Goal: Information Seeking & Learning: Learn about a topic

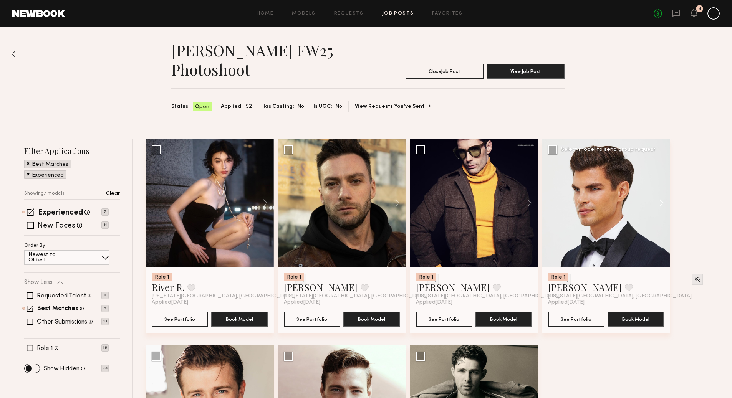
click at [663, 203] on button at bounding box center [658, 203] width 25 height 128
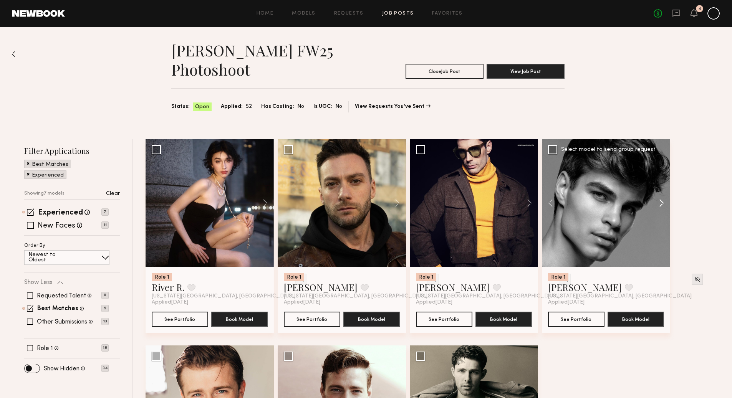
click at [663, 203] on button at bounding box center [658, 203] width 25 height 128
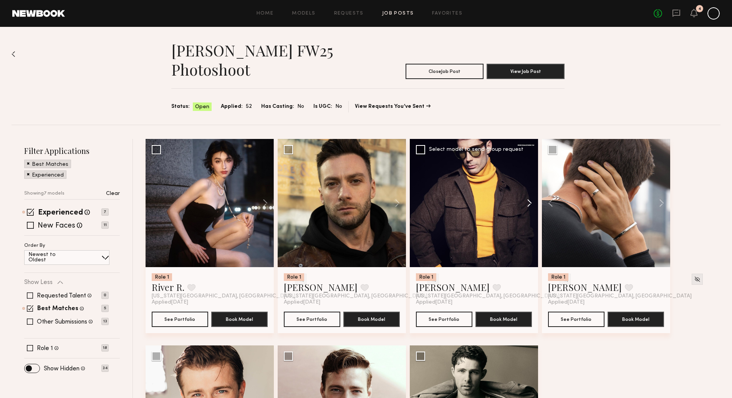
click at [529, 203] on button at bounding box center [526, 203] width 25 height 128
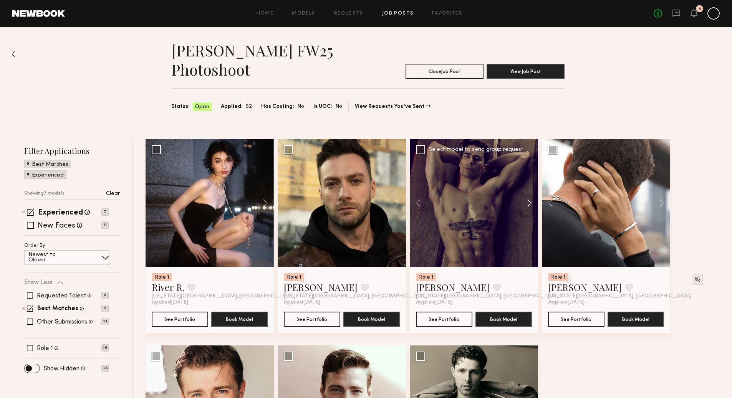
click at [529, 203] on button at bounding box center [526, 203] width 25 height 128
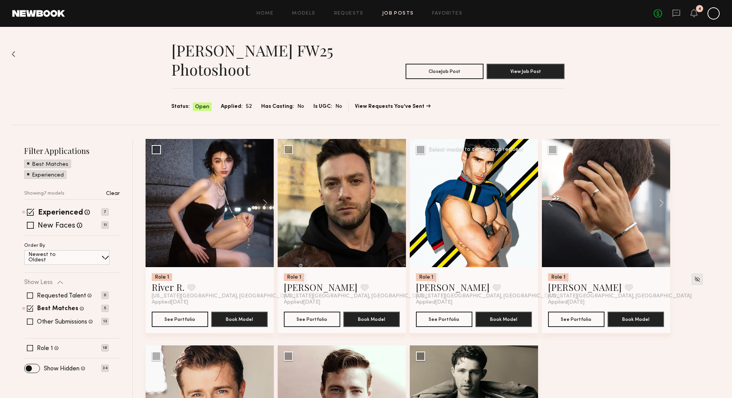
click at [529, 203] on button at bounding box center [526, 203] width 25 height 128
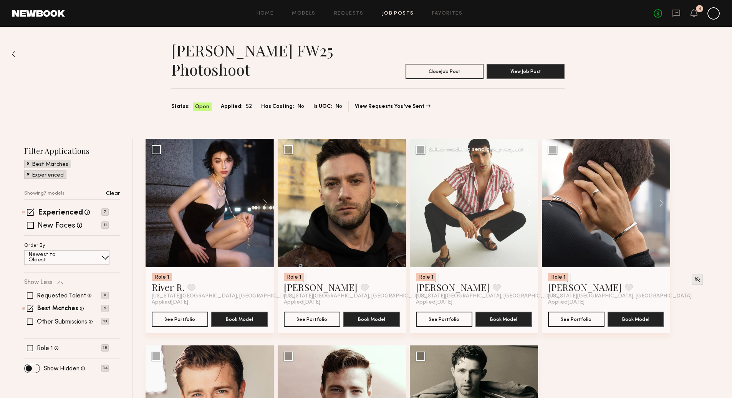
click at [529, 203] on button at bounding box center [526, 203] width 25 height 128
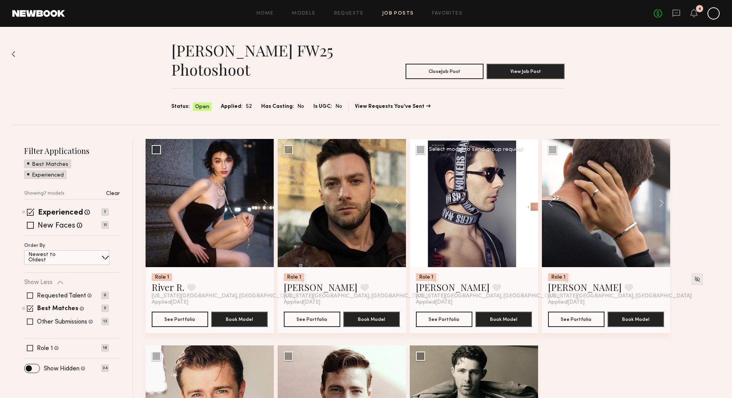
click at [526, 270] on div "Role 1 [PERSON_NAME] Favorite [US_STATE][GEOGRAPHIC_DATA], [GEOGRAPHIC_DATA] Ap…" at bounding box center [474, 300] width 128 height 66
click at [562, 280] on img at bounding box center [565, 279] width 7 height 7
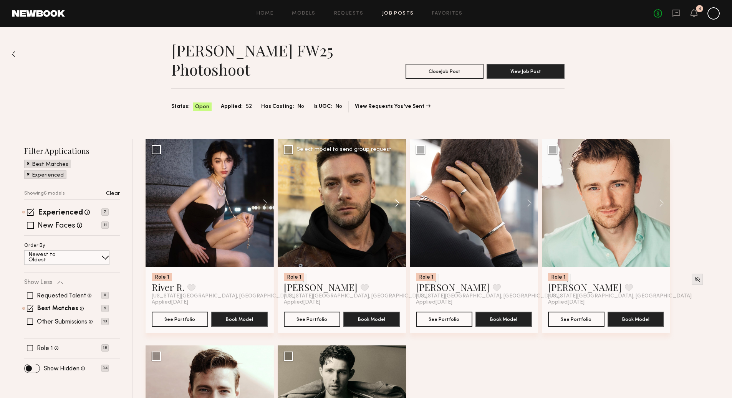
click at [397, 202] on button at bounding box center [393, 203] width 25 height 128
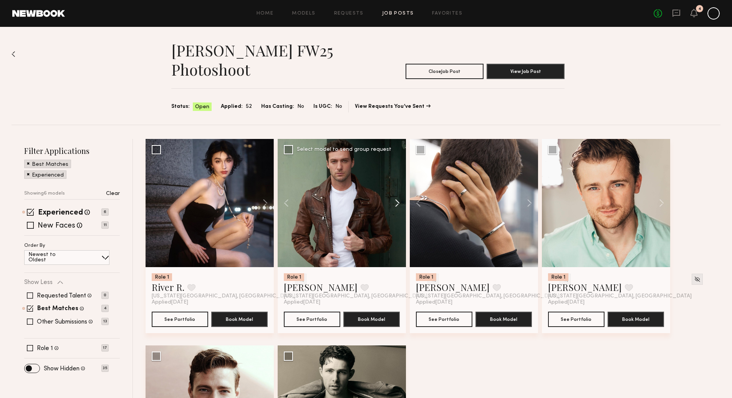
click at [398, 205] on button at bounding box center [393, 203] width 25 height 128
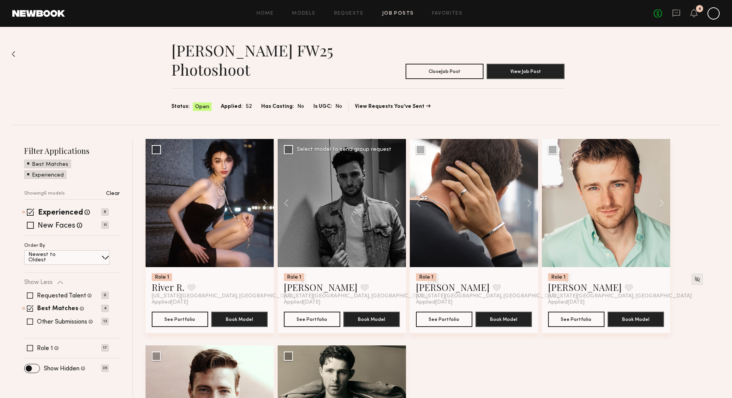
click at [430, 278] on img at bounding box center [433, 279] width 7 height 7
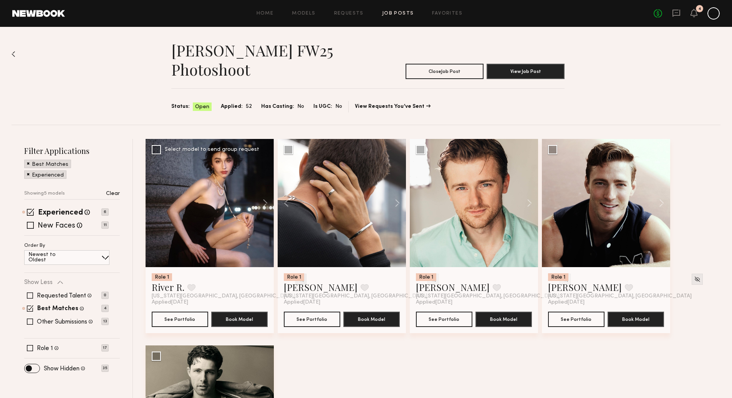
click at [298, 277] on img at bounding box center [301, 279] width 7 height 7
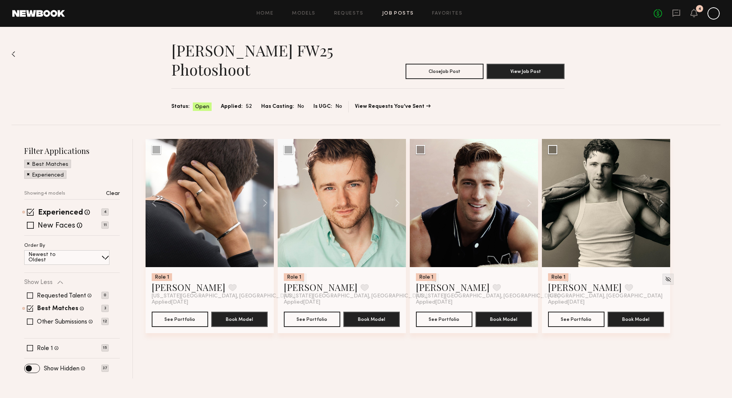
click at [394, 15] on link "Job Posts" at bounding box center [398, 13] width 32 height 5
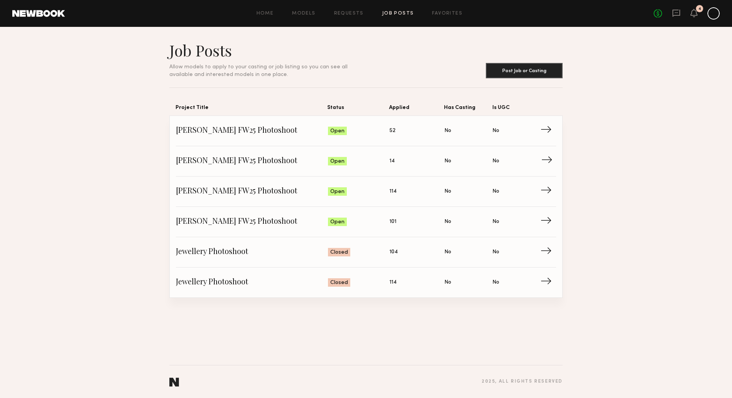
click at [275, 170] on link "[PERSON_NAME] FW25 Photoshoot Status: Open Applied: 14 Has Casting: No Is UGC: …" at bounding box center [366, 161] width 380 height 30
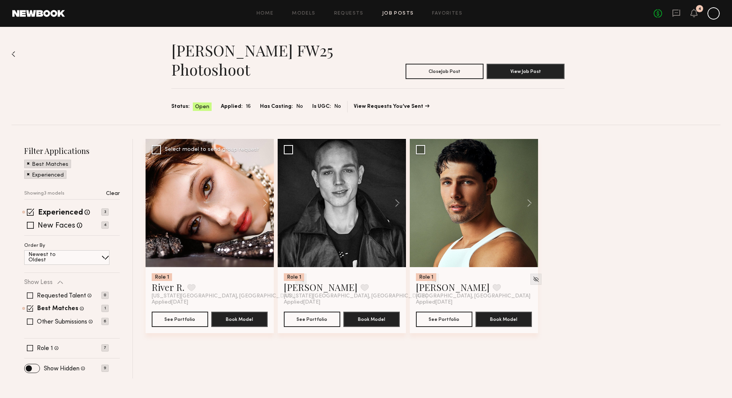
click at [298, 278] on img at bounding box center [301, 279] width 7 height 7
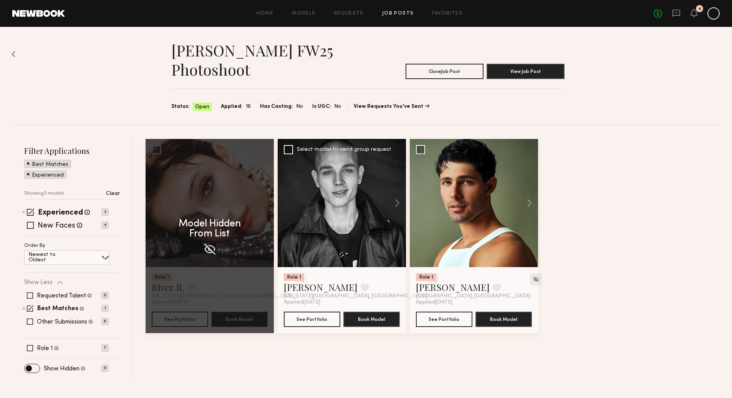
click at [430, 277] on img at bounding box center [433, 279] width 7 height 7
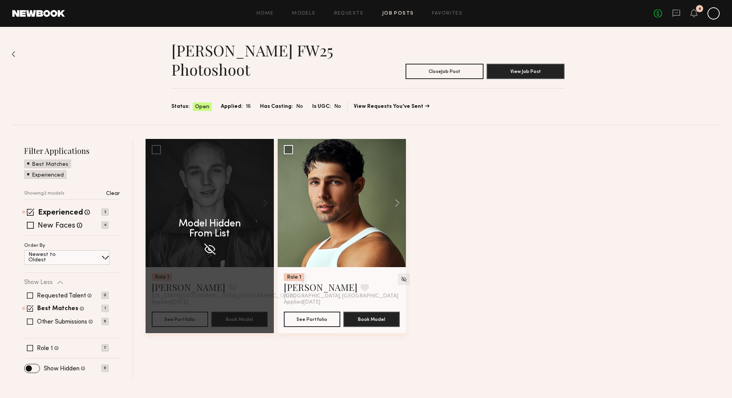
click at [14, 54] on img at bounding box center [14, 54] width 4 height 6
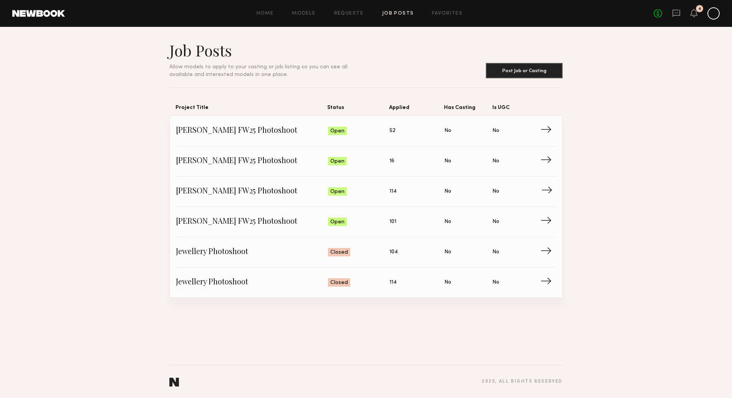
click at [406, 186] on span "Applied: 114" at bounding box center [416, 192] width 55 height 12
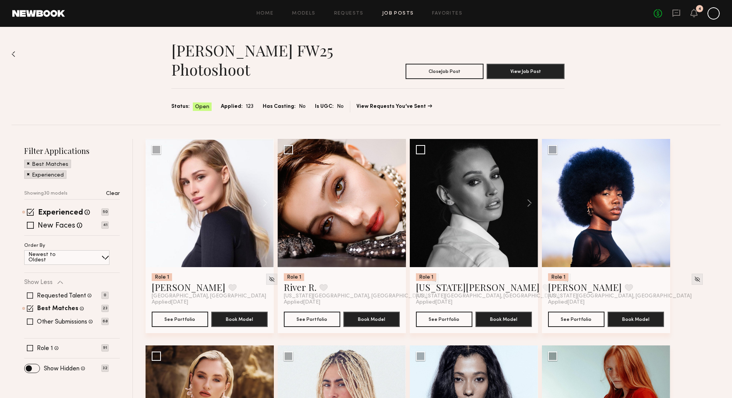
click at [12, 54] on img at bounding box center [14, 54] width 4 height 6
